Goal: Complete application form

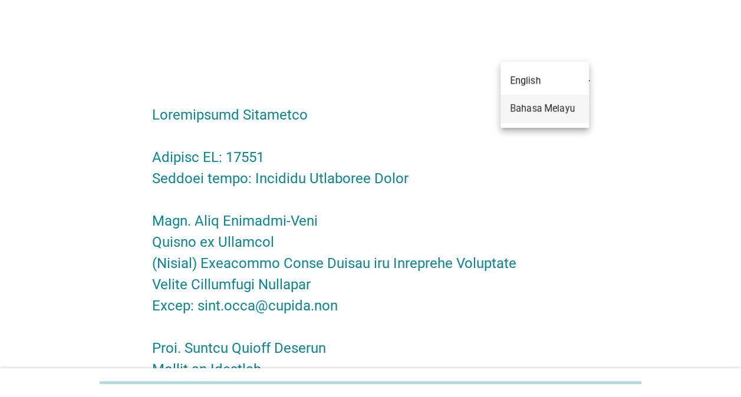
click at [559, 112] on div "Bahasa Melayu" at bounding box center [545, 109] width 70 height 14
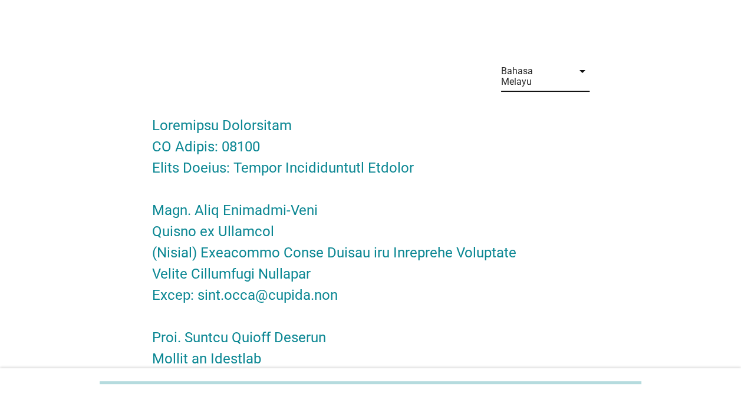
click at [568, 69] on div "Bahasa Melayu" at bounding box center [537, 76] width 72 height 29
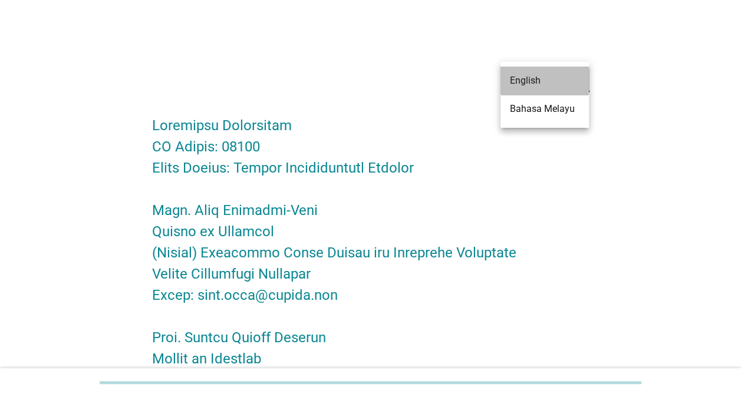
click at [560, 83] on div "English" at bounding box center [545, 81] width 70 height 14
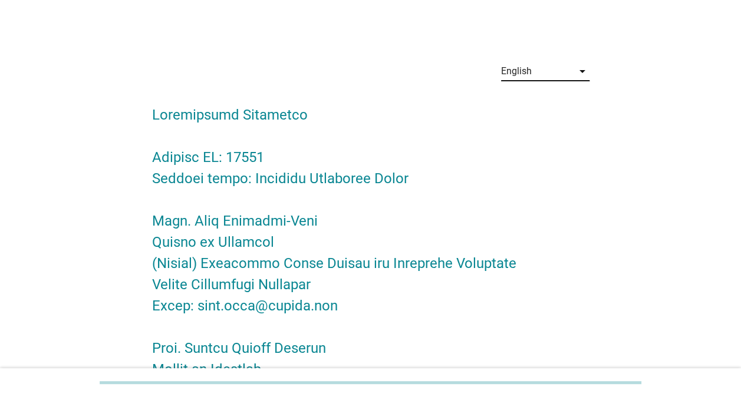
click at [586, 71] on icon "arrow_drop_down" at bounding box center [582, 71] width 14 height 14
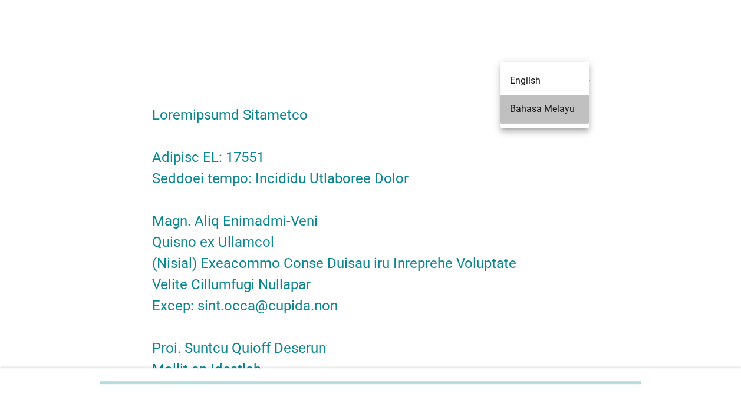
click at [555, 107] on div "Bahasa Melayu" at bounding box center [545, 109] width 70 height 14
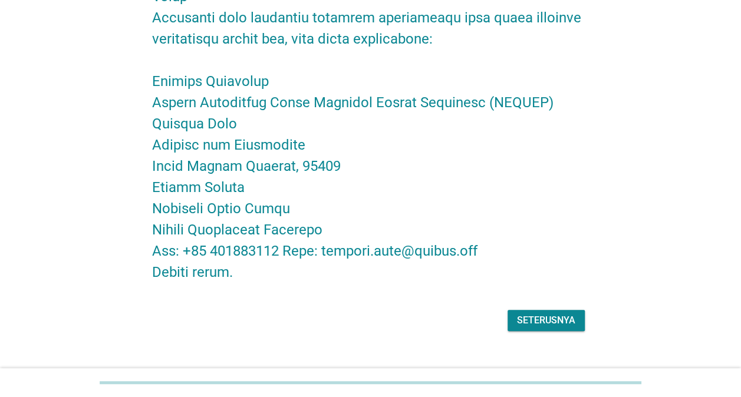
scroll to position [2385, 0]
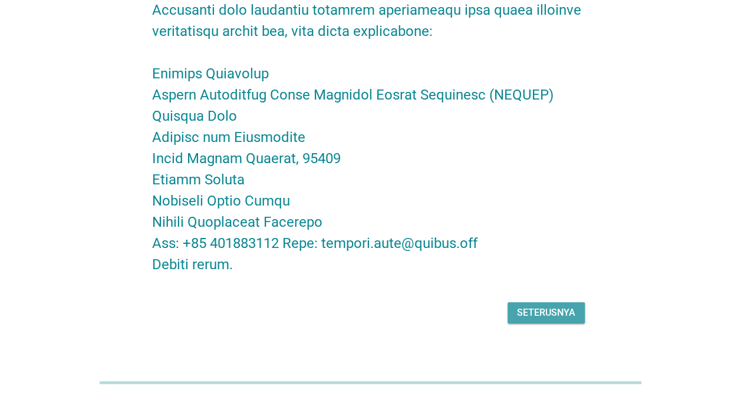
click at [553, 302] on button "Seterusnya" at bounding box center [545, 312] width 77 height 21
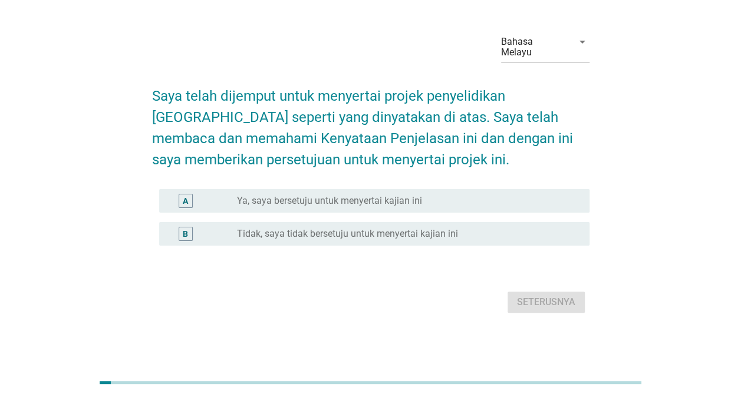
scroll to position [0, 0]
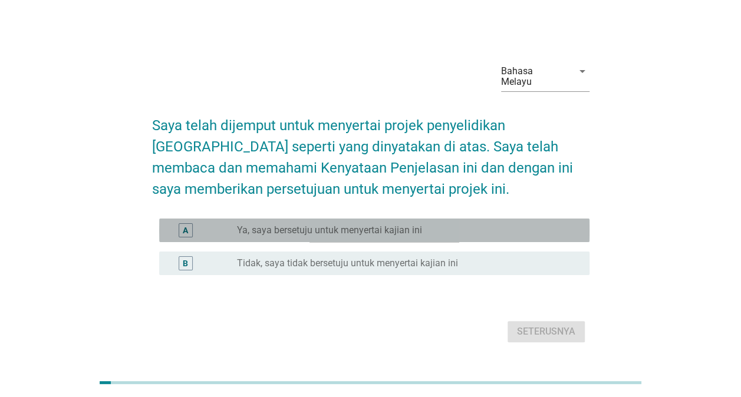
click at [500, 225] on div "radio_button_unchecked Ya, saya bersetuju untuk menyertai kajian ini" at bounding box center [404, 231] width 334 height 12
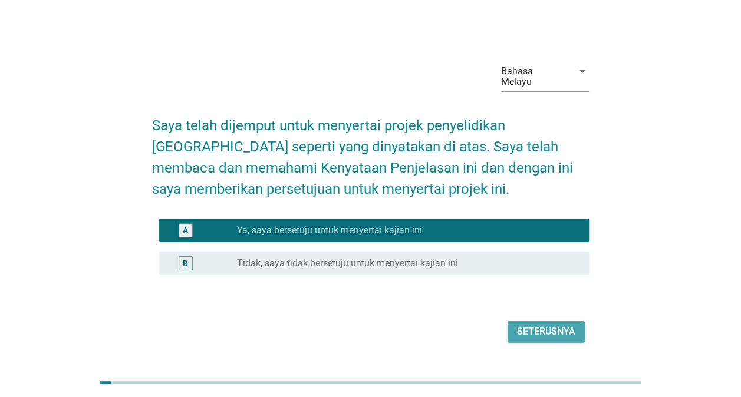
click at [559, 325] on div "Seterusnya" at bounding box center [546, 332] width 58 height 14
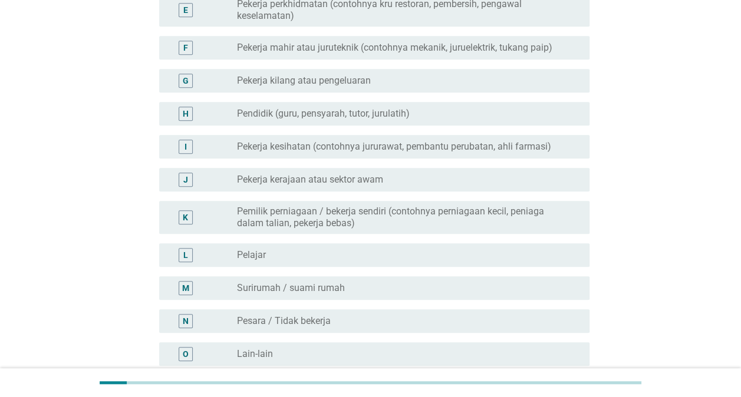
scroll to position [467, 0]
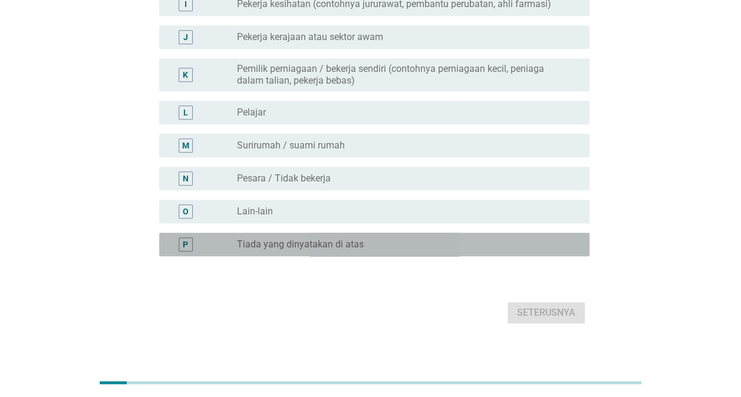
click at [331, 239] on label "Tiada yang dinyatakan di atas" at bounding box center [300, 245] width 127 height 12
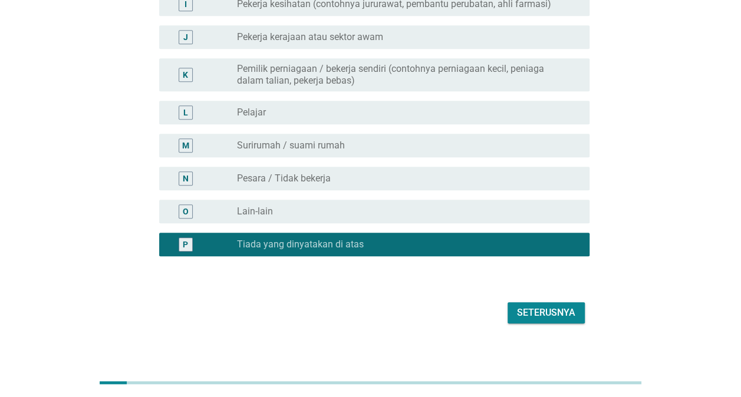
click at [580, 308] on button "Seterusnya" at bounding box center [545, 312] width 77 height 21
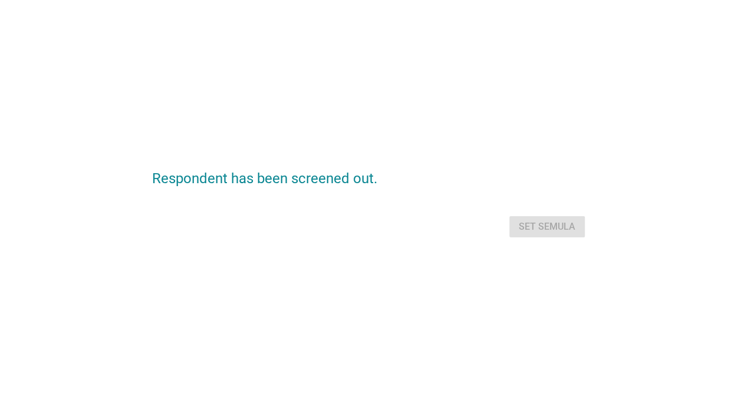
click at [566, 230] on div "Set semula" at bounding box center [370, 227] width 437 height 28
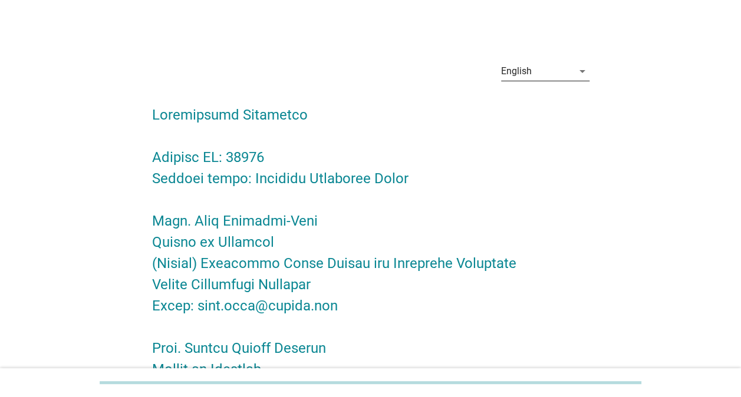
click at [565, 68] on div "English" at bounding box center [537, 71] width 72 height 19
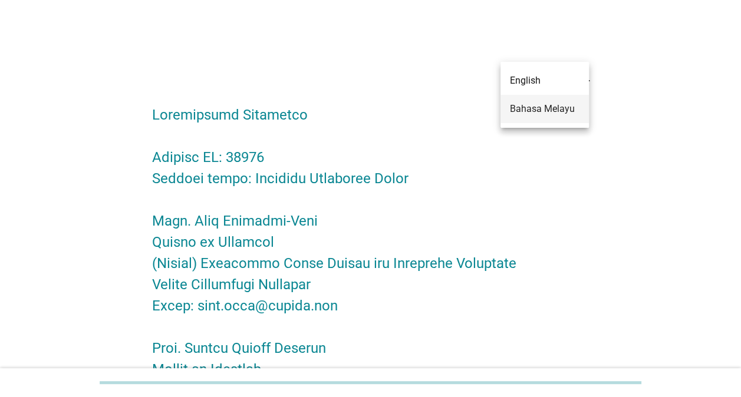
click at [555, 108] on div "Bahasa Melayu" at bounding box center [545, 109] width 70 height 14
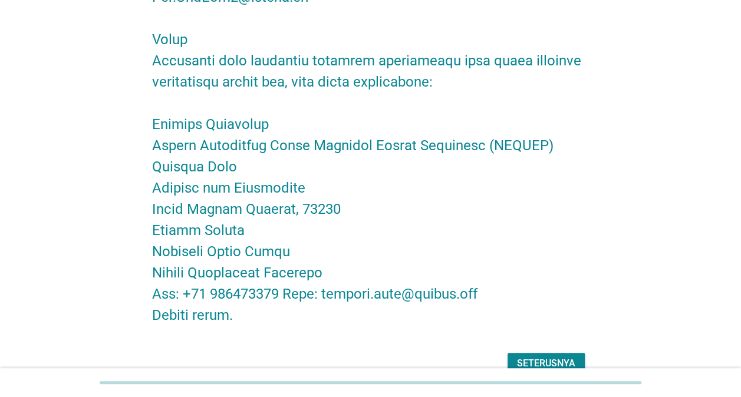
scroll to position [2385, 0]
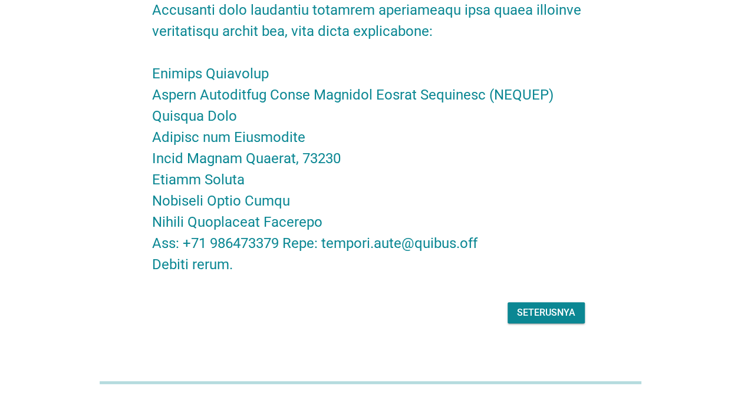
click at [562, 306] on div "Seterusnya" at bounding box center [546, 313] width 58 height 14
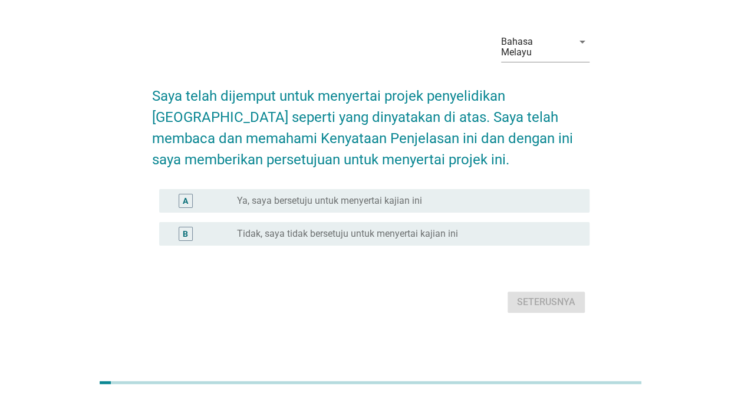
scroll to position [0, 0]
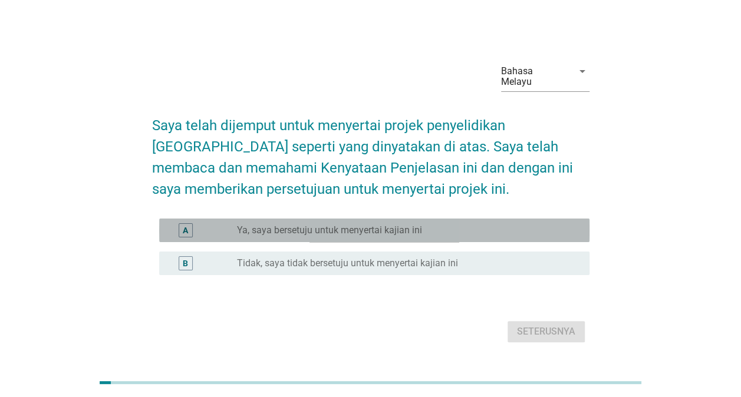
click at [363, 225] on label "Ya, saya bersetuju untuk menyertai kajian ini" at bounding box center [329, 231] width 185 height 12
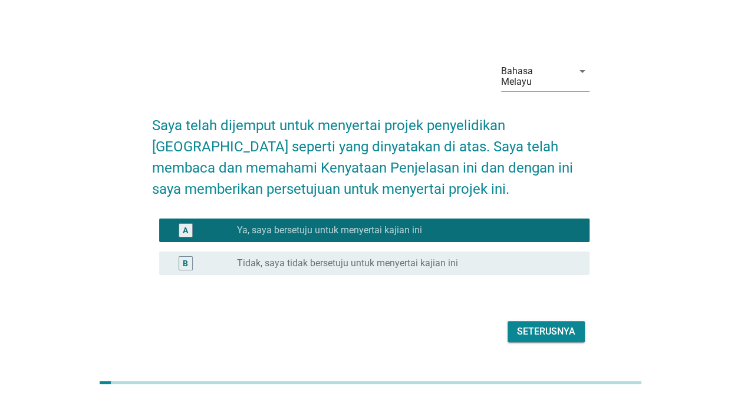
click at [573, 326] on div "Seterusnya" at bounding box center [546, 332] width 58 height 14
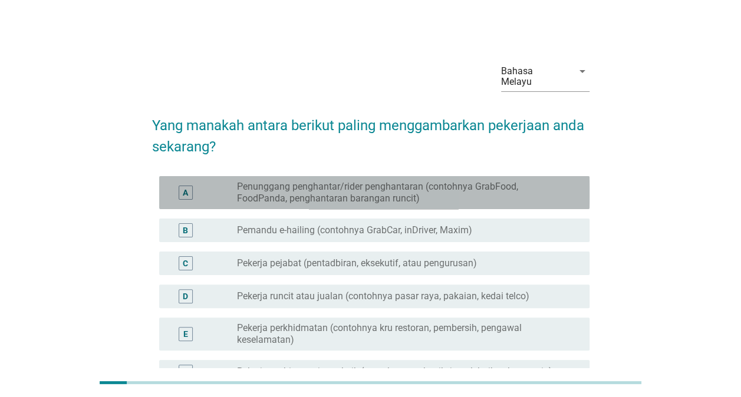
click at [387, 183] on label "Penunggang penghantar/rider penghantaran (contohnya GrabFood, FoodPanda, pengha…" at bounding box center [404, 193] width 334 height 24
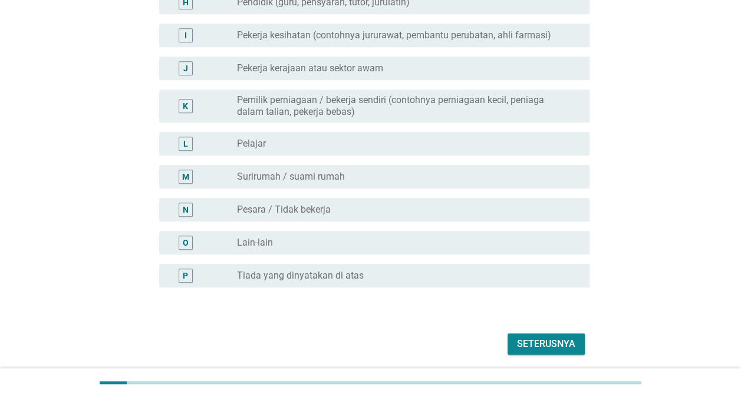
scroll to position [467, 0]
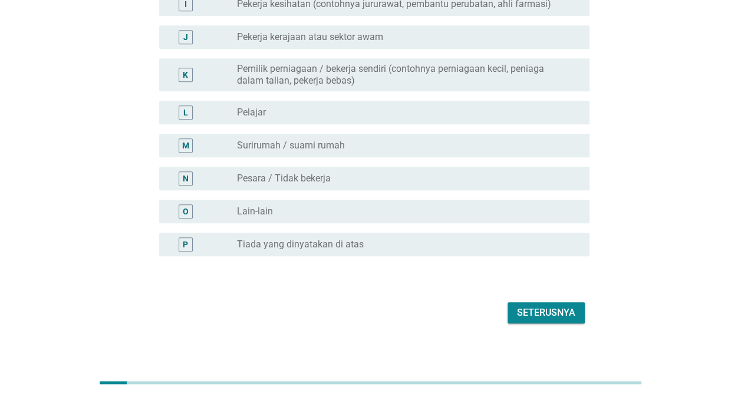
click at [544, 306] on div "Seterusnya" at bounding box center [546, 313] width 58 height 14
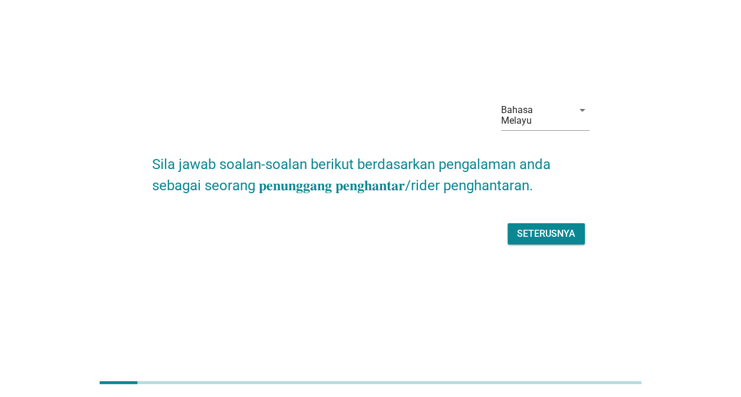
scroll to position [0, 0]
